Goal: Task Accomplishment & Management: Manage account settings

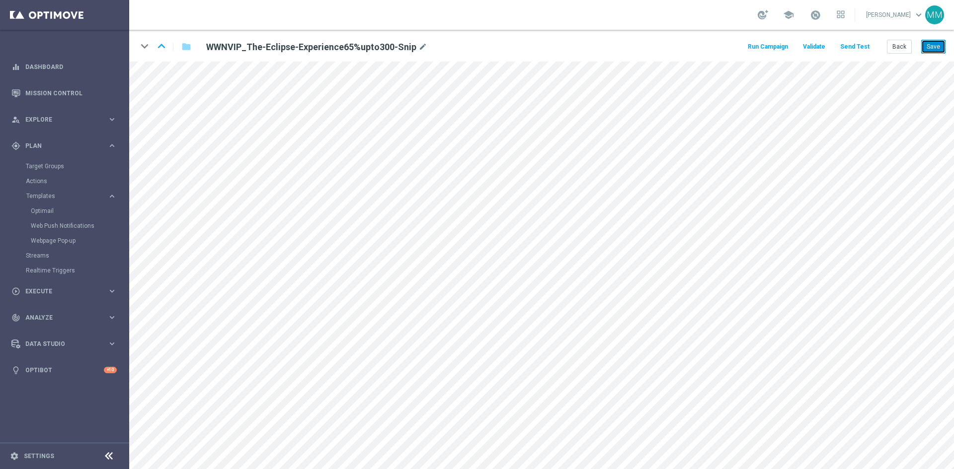
click at [925, 48] on button "Save" at bounding box center [933, 47] width 24 height 14
click at [939, 50] on button "Save" at bounding box center [933, 47] width 24 height 14
click at [923, 48] on button "Save" at bounding box center [933, 47] width 24 height 14
click at [937, 46] on button "Save" at bounding box center [933, 47] width 24 height 14
click at [936, 46] on button "Save" at bounding box center [933, 47] width 24 height 14
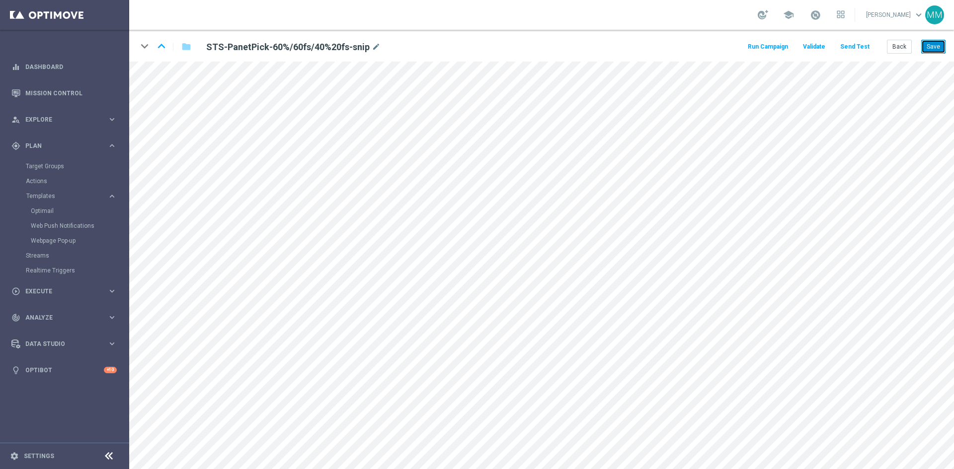
click at [927, 46] on button "Save" at bounding box center [933, 47] width 24 height 14
click at [931, 47] on button "Save" at bounding box center [933, 47] width 24 height 14
click at [937, 43] on button "Save" at bounding box center [933, 47] width 24 height 14
click at [939, 43] on button "Save" at bounding box center [933, 47] width 24 height 14
click at [930, 50] on button "Save" at bounding box center [933, 47] width 24 height 14
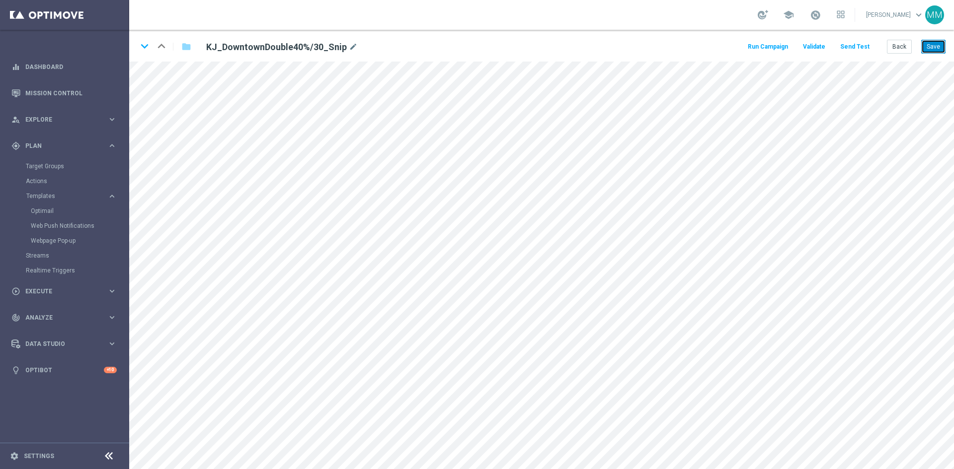
click at [932, 49] on button "Save" at bounding box center [933, 47] width 24 height 14
click at [928, 49] on button "Save" at bounding box center [933, 47] width 24 height 14
click at [936, 50] on button "Save" at bounding box center [933, 47] width 24 height 14
